Goal: Task Accomplishment & Management: Use online tool/utility

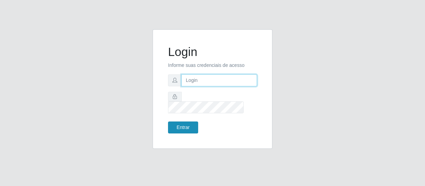
type input "[EMAIL_ADDRESS][DOMAIN_NAME]"
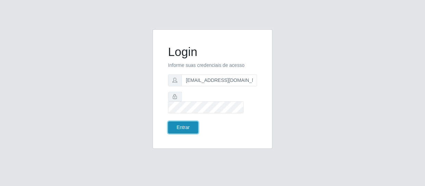
click at [188, 123] on button "Entrar" at bounding box center [183, 128] width 30 height 12
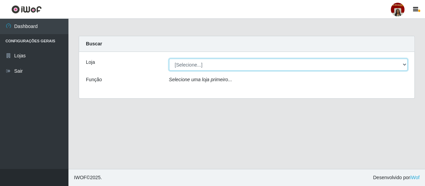
click at [403, 64] on select "[Selecione...] Mar Vermelho - Loja 04" at bounding box center [288, 65] width 239 height 12
select select "251"
click at [169, 59] on select "[Selecione...] Mar Vermelho - Loja 04" at bounding box center [288, 65] width 239 height 12
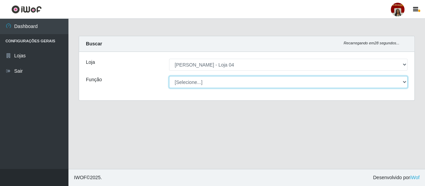
click at [388, 76] on select "[Selecione...] ASG ASG + ASG ++ Auxiliar de Depósito Auxiliar de Depósito + Aux…" at bounding box center [288, 82] width 239 height 12
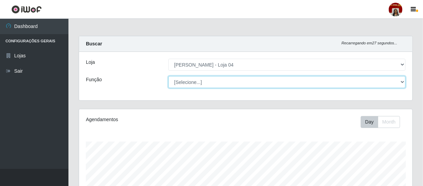
scroll to position [142, 333]
click at [168, 76] on select "[Selecione...] ASG ASG + ASG ++ Auxiliar de Depósito Auxiliar de Depósito + Aux…" at bounding box center [286, 82] width 237 height 12
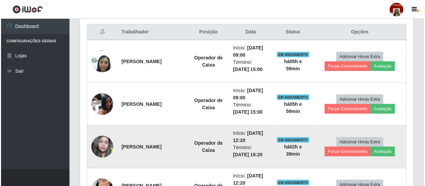
scroll to position [249, 0]
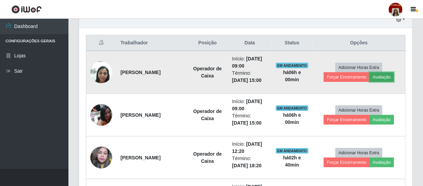
click at [382, 77] on button "Avaliação" at bounding box center [381, 77] width 24 height 10
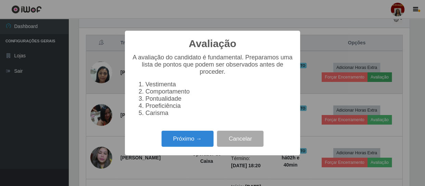
scroll to position [142, 330]
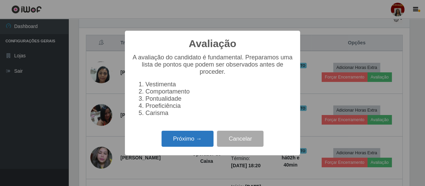
click at [206, 135] on button "Próximo →" at bounding box center [187, 139] width 52 height 16
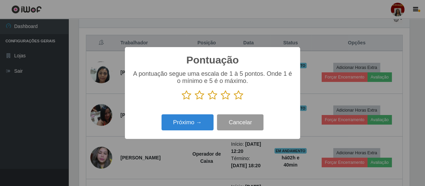
scroll to position [341788, 341599]
click at [238, 94] on icon at bounding box center [239, 95] width 10 height 10
click at [234, 101] on input "radio" at bounding box center [234, 101] width 0 height 0
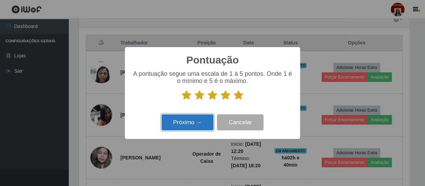
click at [204, 117] on button "Próximo →" at bounding box center [187, 123] width 52 height 16
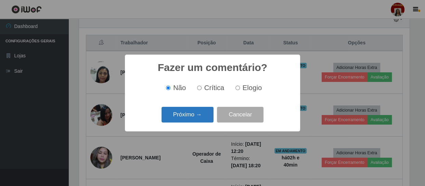
click at [198, 119] on button "Próximo →" at bounding box center [187, 115] width 52 height 16
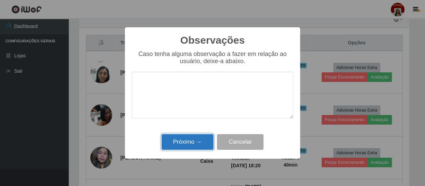
click at [191, 140] on button "Próximo →" at bounding box center [187, 142] width 52 height 16
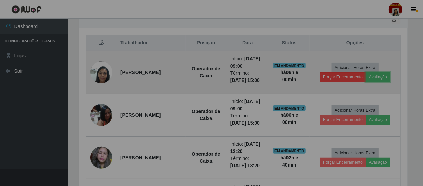
scroll to position [142, 333]
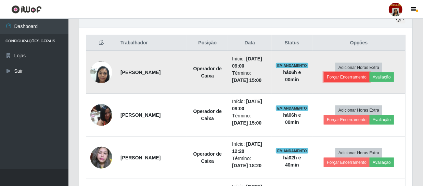
click at [349, 75] on button "Forçar Encerramento" at bounding box center [346, 77] width 46 height 10
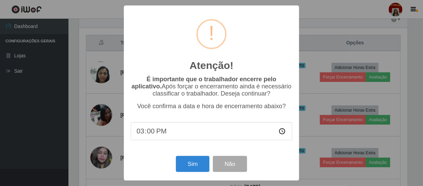
scroll to position [142, 330]
click at [201, 165] on button "Sim" at bounding box center [193, 164] width 33 height 16
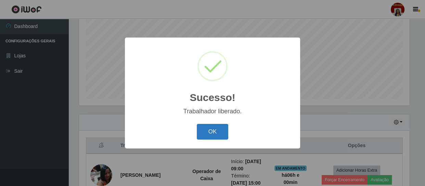
click at [222, 128] on button "OK" at bounding box center [213, 132] width 32 height 16
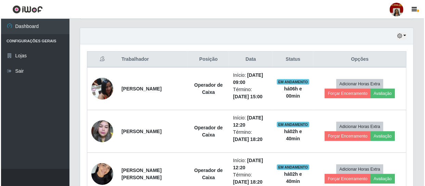
scroll to position [239, 0]
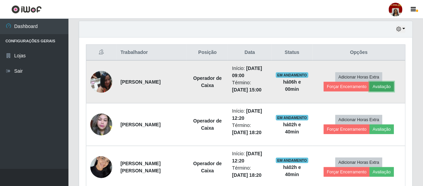
click at [389, 84] on button "Avaliação" at bounding box center [381, 87] width 24 height 10
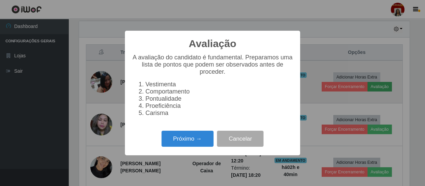
scroll to position [142, 330]
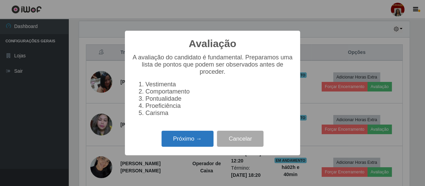
click at [207, 137] on button "Próximo →" at bounding box center [187, 139] width 52 height 16
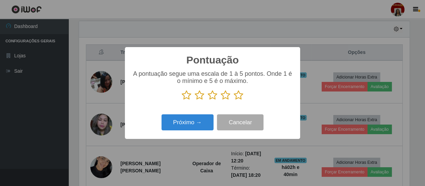
click at [235, 96] on icon at bounding box center [239, 95] width 10 height 10
click at [234, 101] on input "radio" at bounding box center [234, 101] width 0 height 0
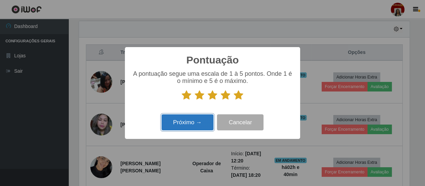
click at [193, 119] on button "Próximo →" at bounding box center [187, 123] width 52 height 16
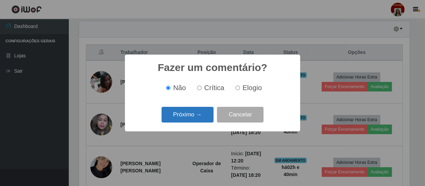
click at [199, 122] on button "Próximo →" at bounding box center [187, 115] width 52 height 16
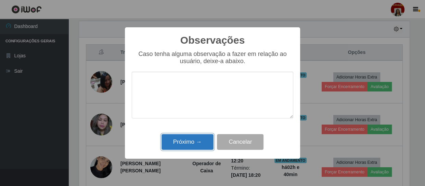
click at [193, 137] on button "Próximo →" at bounding box center [187, 142] width 52 height 16
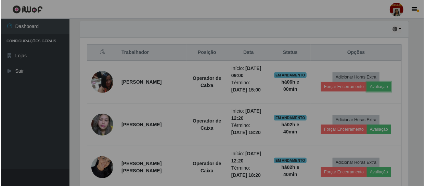
scroll to position [142, 333]
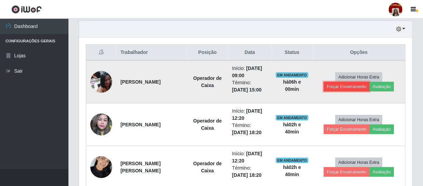
click at [347, 84] on button "Forçar Encerramento" at bounding box center [346, 87] width 46 height 10
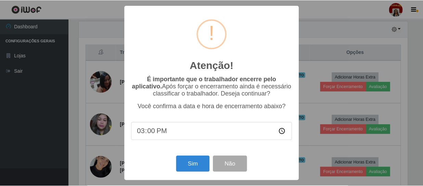
scroll to position [142, 330]
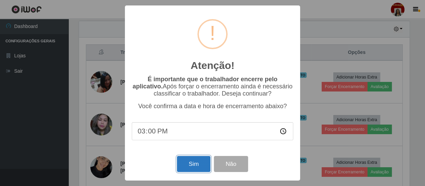
click at [198, 164] on button "Sim" at bounding box center [193, 164] width 33 height 16
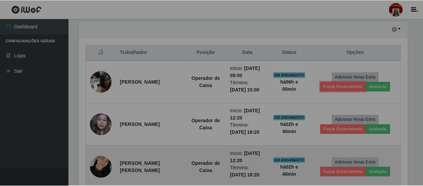
scroll to position [0, 0]
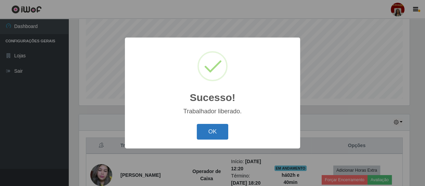
click at [217, 132] on button "OK" at bounding box center [213, 132] width 32 height 16
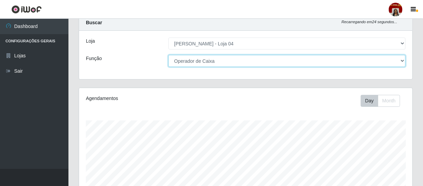
click at [399, 61] on select "[Selecione...] ASG ASG + ASG ++ Auxiliar de Depósito Auxiliar de Depósito + Aux…" at bounding box center [286, 61] width 237 height 12
select select "112"
click at [168, 55] on select "[Selecione...] ASG ASG + ASG ++ Auxiliar de Depósito Auxiliar de Depósito + Aux…" at bounding box center [286, 61] width 237 height 12
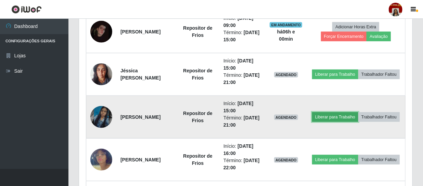
click at [358, 112] on button "Liberar para Trabalho" at bounding box center [335, 117] width 46 height 10
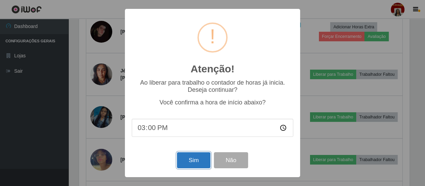
click at [189, 159] on button "Sim" at bounding box center [193, 161] width 33 height 16
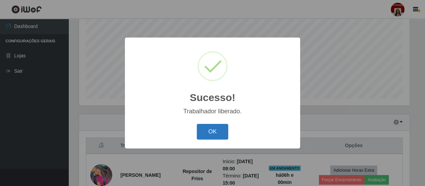
click at [217, 130] on button "OK" at bounding box center [213, 132] width 32 height 16
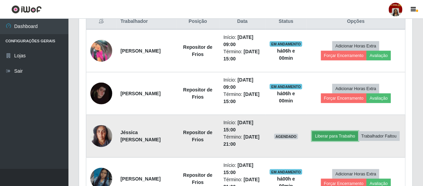
click at [358, 132] on button "Liberar para Trabalho" at bounding box center [335, 137] width 46 height 10
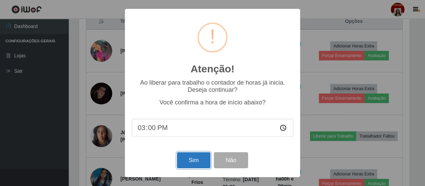
click at [195, 162] on button "Sim" at bounding box center [193, 161] width 33 height 16
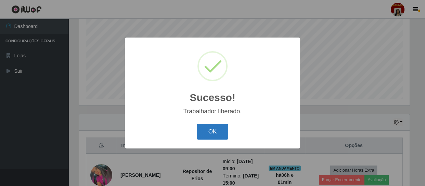
click at [212, 135] on button "OK" at bounding box center [213, 132] width 32 height 16
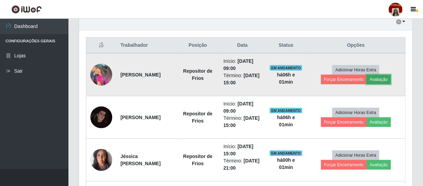
click at [386, 78] on button "Avaliação" at bounding box center [378, 80] width 24 height 10
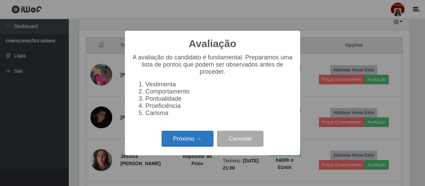
click at [202, 141] on button "Próximo →" at bounding box center [187, 139] width 52 height 16
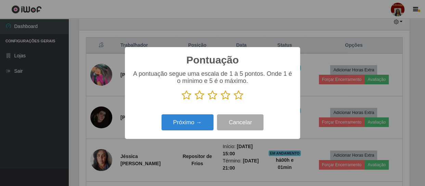
click at [238, 94] on icon at bounding box center [239, 95] width 10 height 10
click at [234, 101] on input "radio" at bounding box center [234, 101] width 0 height 0
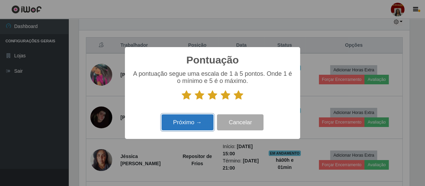
click at [198, 120] on button "Próximo →" at bounding box center [187, 123] width 52 height 16
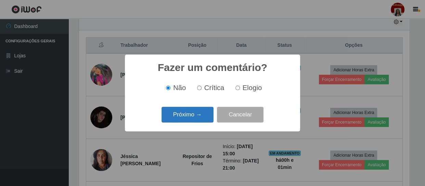
click at [207, 115] on button "Próximo →" at bounding box center [187, 115] width 52 height 16
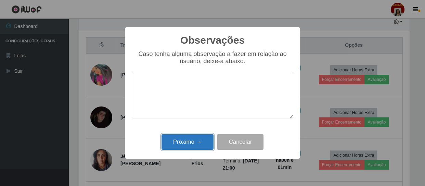
click at [203, 138] on button "Próximo →" at bounding box center [187, 142] width 52 height 16
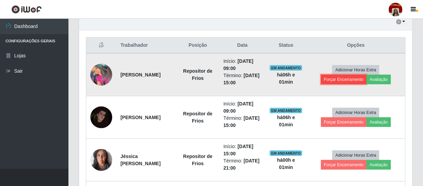
click at [359, 78] on button "Forçar Encerramento" at bounding box center [344, 80] width 46 height 10
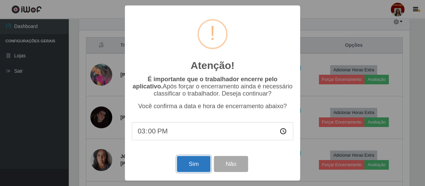
click at [193, 160] on button "Sim" at bounding box center [193, 164] width 33 height 16
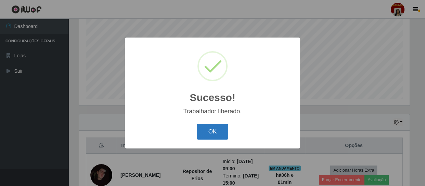
click at [204, 129] on button "OK" at bounding box center [213, 132] width 32 height 16
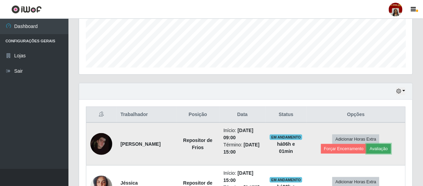
click at [379, 145] on button "Avaliação" at bounding box center [378, 149] width 24 height 10
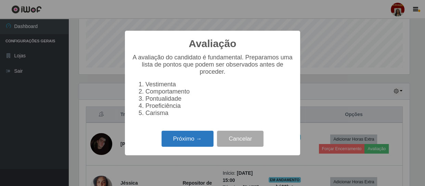
click at [183, 136] on button "Próximo →" at bounding box center [187, 139] width 52 height 16
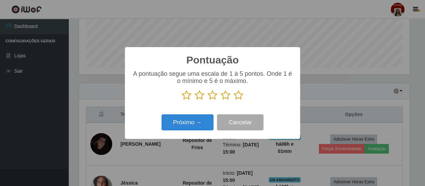
click at [239, 97] on icon at bounding box center [239, 95] width 10 height 10
click at [234, 101] on input "radio" at bounding box center [234, 101] width 0 height 0
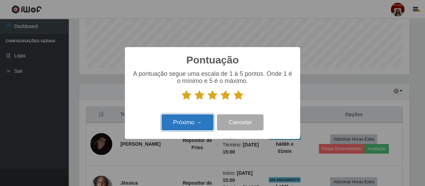
click at [196, 120] on button "Próximo →" at bounding box center [187, 123] width 52 height 16
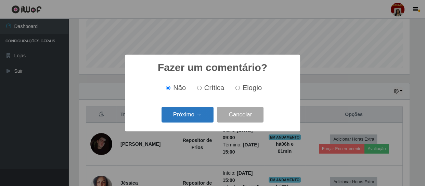
click at [198, 121] on button "Próximo →" at bounding box center [187, 115] width 52 height 16
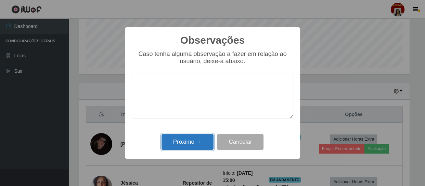
click at [193, 144] on button "Próximo →" at bounding box center [187, 142] width 52 height 16
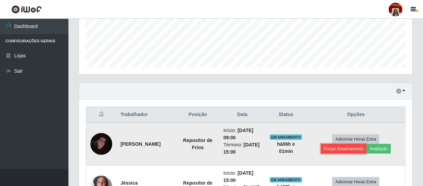
click at [348, 146] on button "Forçar Encerramento" at bounding box center [344, 149] width 46 height 10
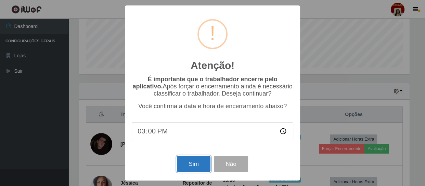
click at [195, 160] on button "Sim" at bounding box center [193, 164] width 33 height 16
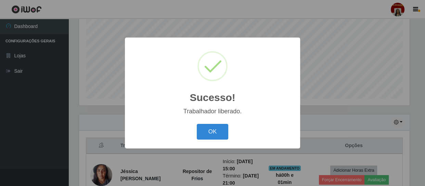
click at [233, 130] on div "OK Cancel" at bounding box center [212, 131] width 161 height 19
click at [205, 130] on button "OK" at bounding box center [213, 132] width 32 height 16
